Goal: Transaction & Acquisition: Purchase product/service

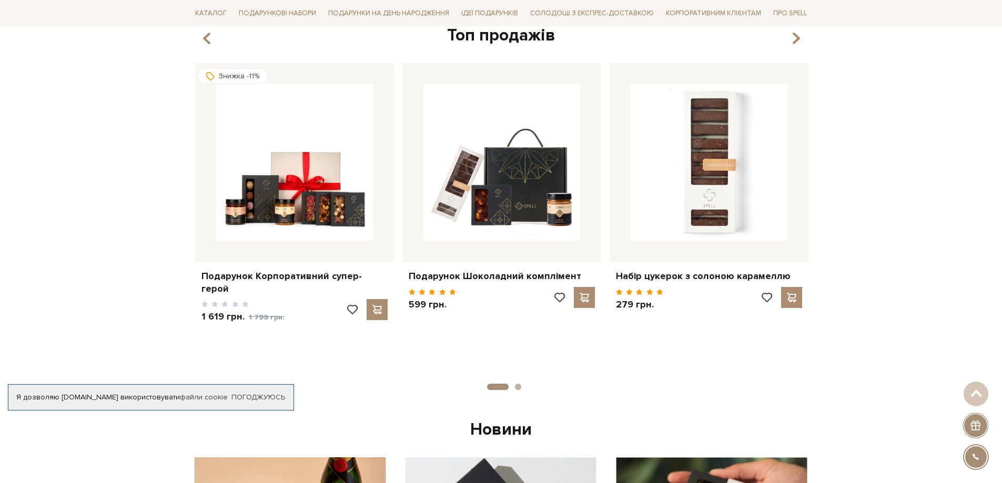
scroll to position [438, 0]
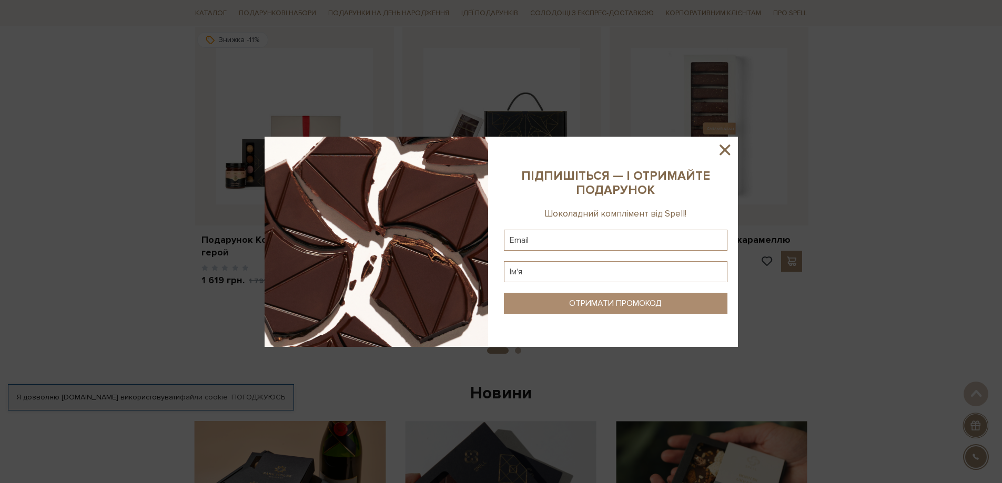
click at [722, 146] on icon at bounding box center [724, 150] width 11 height 11
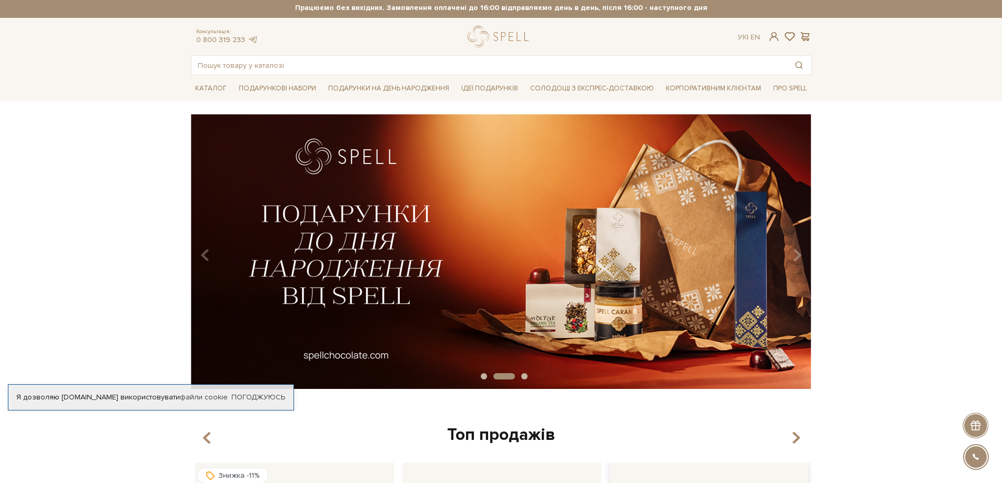
scroll to position [0, 0]
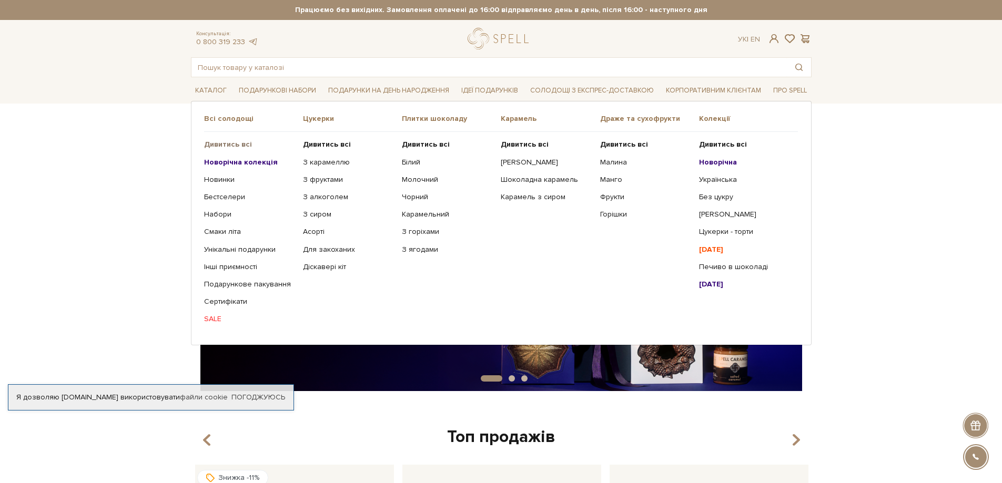
click at [230, 144] on b "Дивитись всі" at bounding box center [228, 144] width 48 height 9
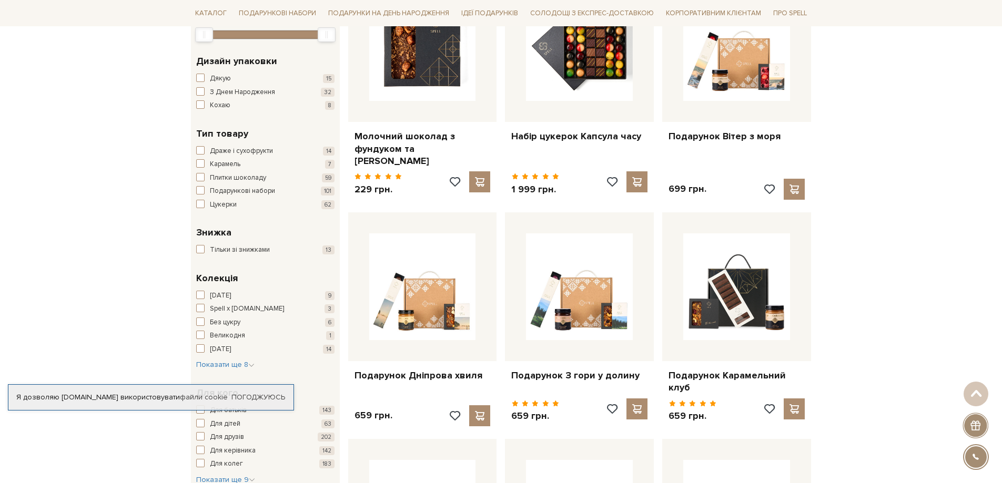
scroll to position [263, 0]
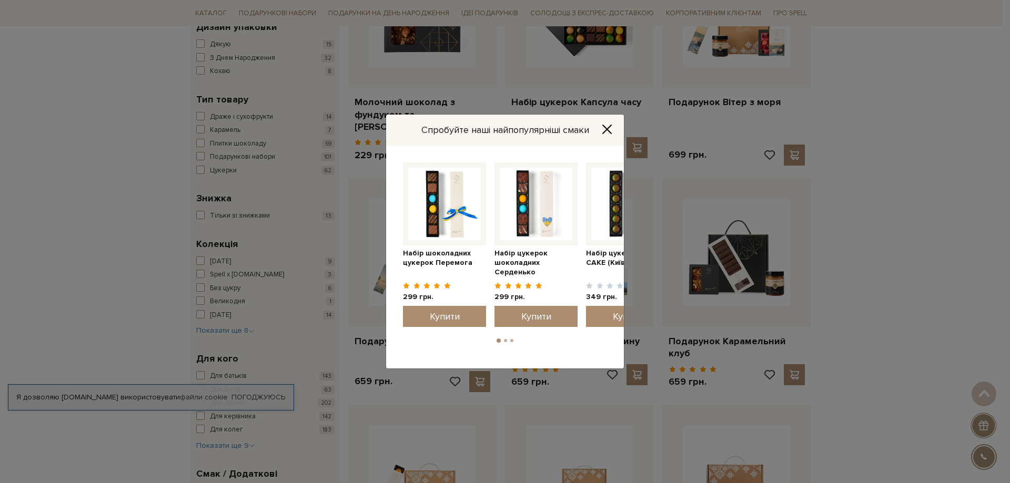
click at [603, 133] on icon "Close" at bounding box center [607, 129] width 8 height 8
